Goal: Navigation & Orientation: Find specific page/section

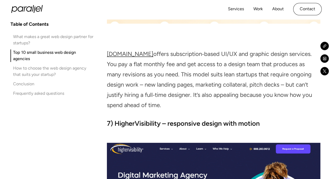
scroll to position [2316, 0]
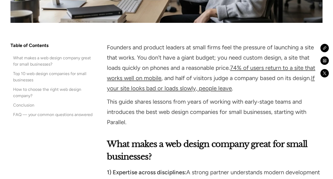
click at [34, 70] on div "Top 10 web design companies for small businesses" at bounding box center [53, 76] width 80 height 13
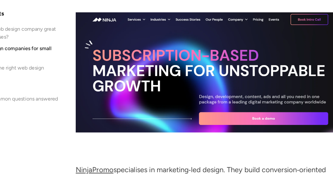
scroll to position [1346, 0]
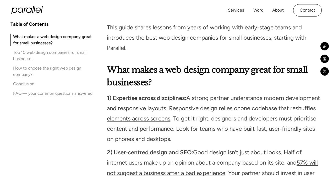
click at [29, 12] on icon "home" at bounding box center [26, 10] width 31 height 8
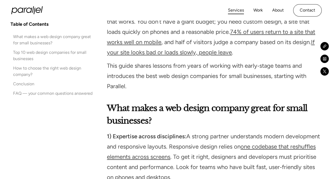
scroll to position [355, 0]
click at [238, 12] on link "Services" at bounding box center [236, 11] width 16 height 8
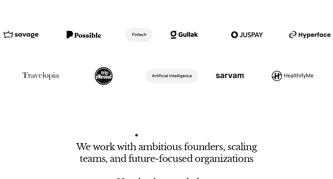
scroll to position [256, 0]
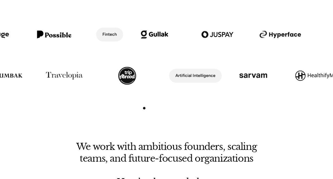
click at [145, 108] on div "Health Tech Fintech BFSI Impact Tech Health Tech Fintech BFSI Impact Tech Artif…" at bounding box center [166, 55] width 333 height 119
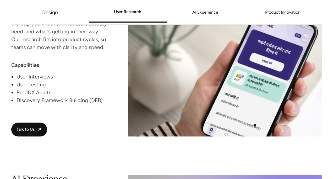
scroll to position [665, 0]
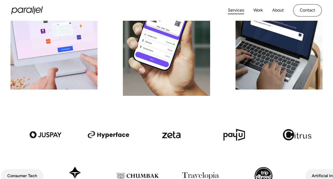
click at [236, 10] on link "Services" at bounding box center [236, 11] width 16 height 8
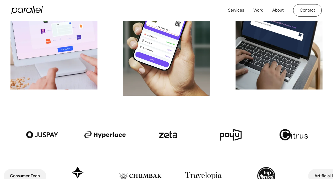
scroll to position [155, 0]
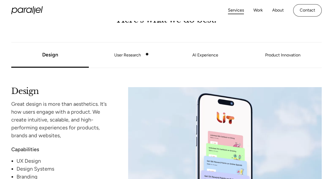
scroll to position [418, 0]
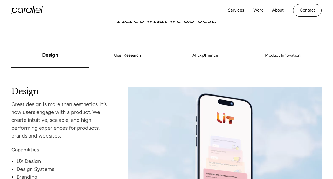
click at [205, 55] on link "AI Experience" at bounding box center [205, 55] width 77 height 3
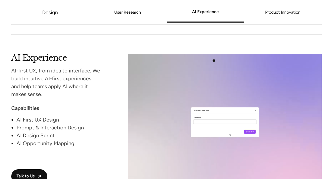
scroll to position [786, 0]
